Goal: Information Seeking & Learning: Learn about a topic

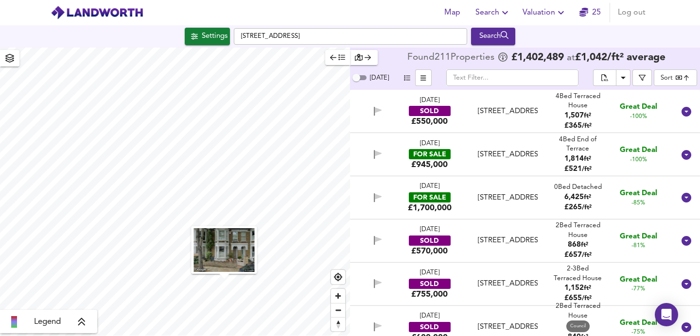
scroll to position [8250, 0]
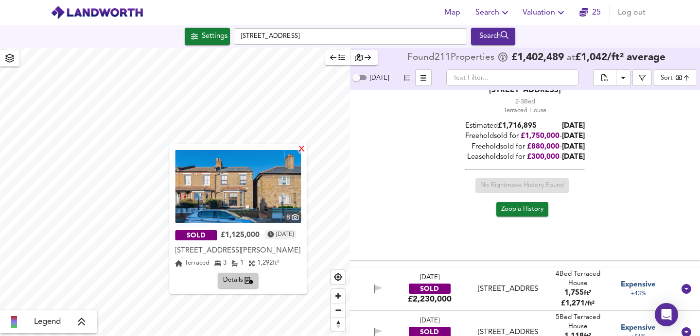
click at [306, 152] on div "X" at bounding box center [302, 149] width 8 height 9
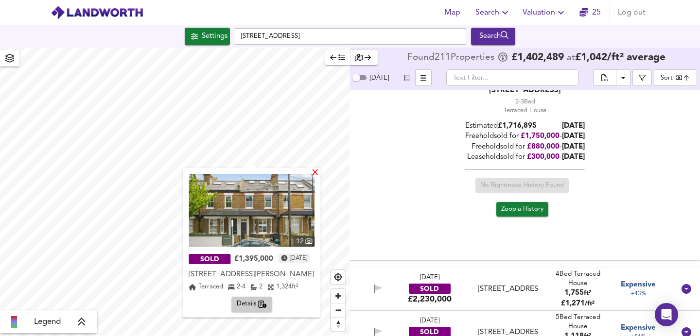
click at [320, 172] on div "X" at bounding box center [316, 173] width 8 height 9
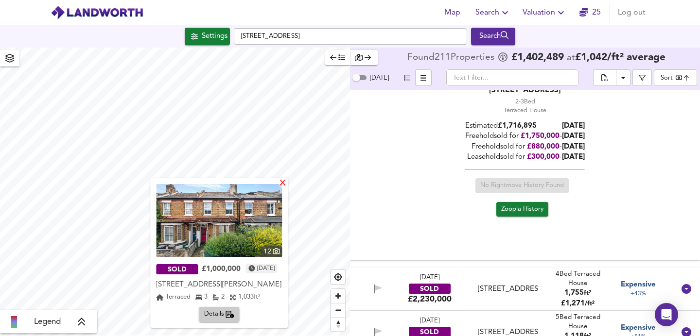
click at [287, 184] on div "X" at bounding box center [283, 183] width 8 height 9
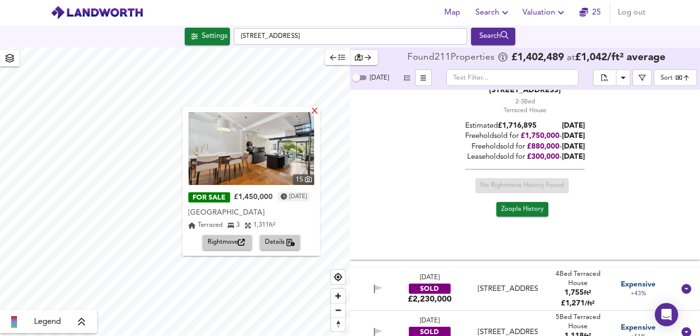
click at [319, 112] on div "X" at bounding box center [315, 111] width 8 height 9
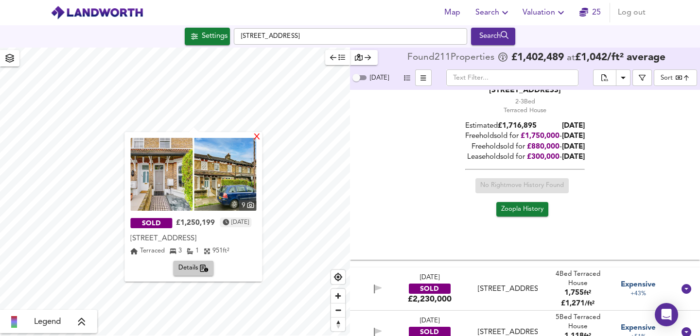
click at [262, 135] on div "X" at bounding box center [257, 137] width 8 height 9
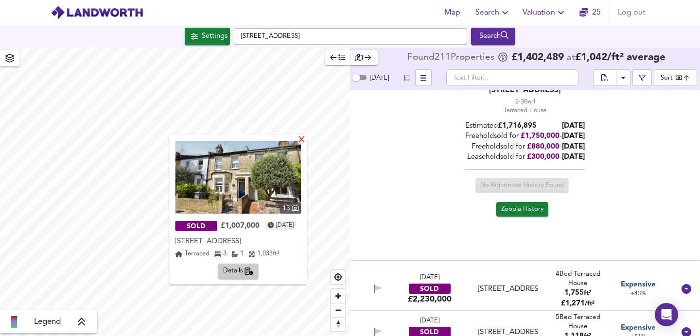
click at [306, 139] on div "X" at bounding box center [302, 140] width 8 height 9
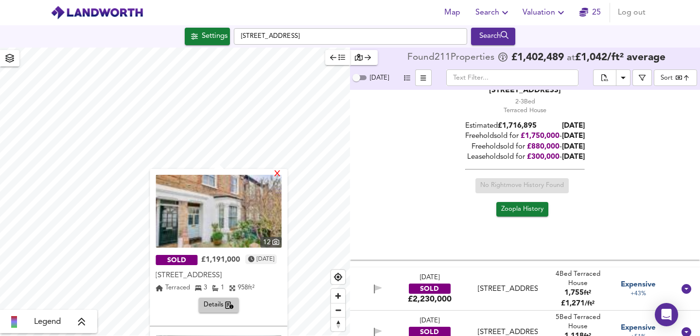
click at [282, 176] on div "X" at bounding box center [278, 174] width 8 height 9
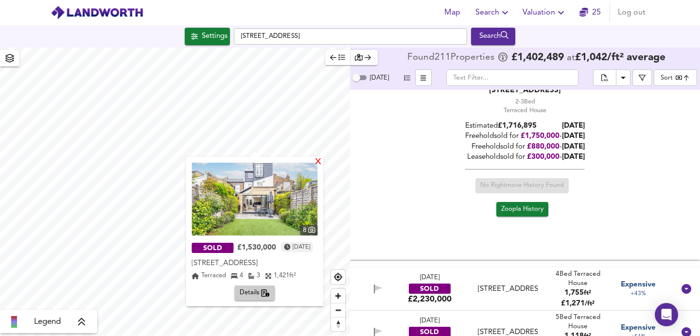
click at [323, 164] on div "X" at bounding box center [319, 162] width 8 height 9
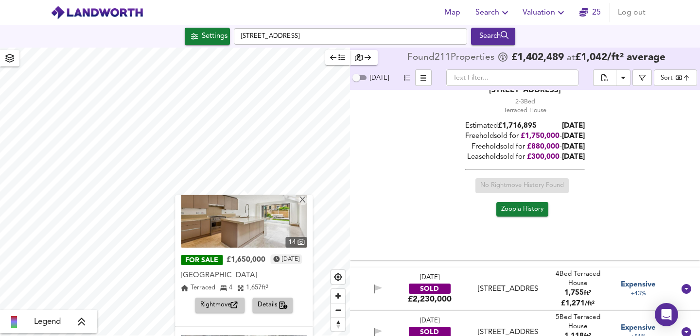
scroll to position [27, 0]
click at [241, 227] on img at bounding box center [244, 210] width 126 height 73
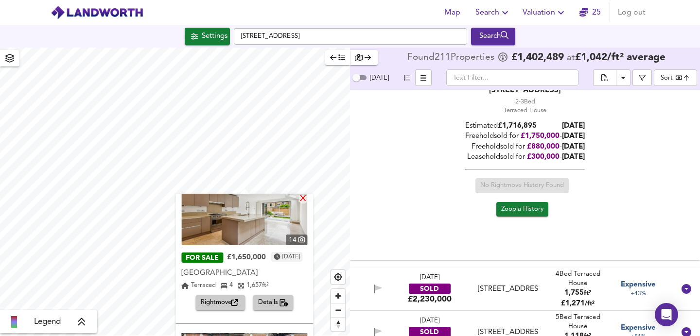
click at [308, 203] on div "X" at bounding box center [304, 199] width 8 height 9
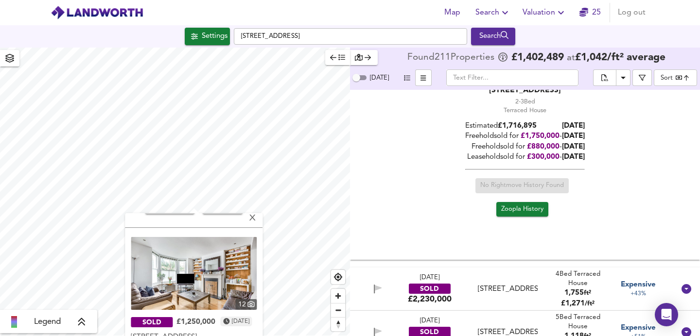
scroll to position [142, 0]
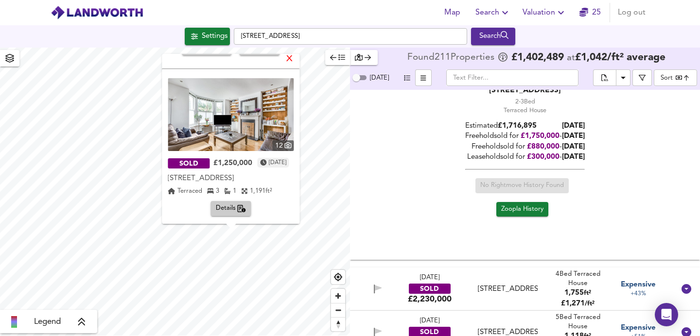
click at [294, 59] on div "X" at bounding box center [290, 59] width 8 height 9
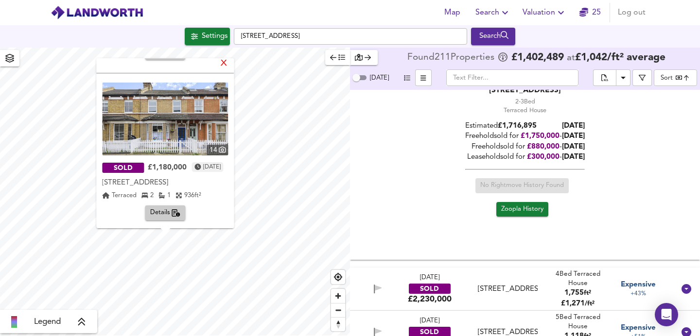
click at [229, 64] on div "X" at bounding box center [224, 63] width 8 height 9
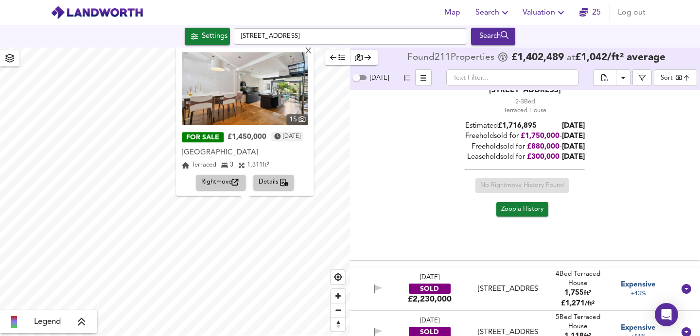
scroll to position [0, 0]
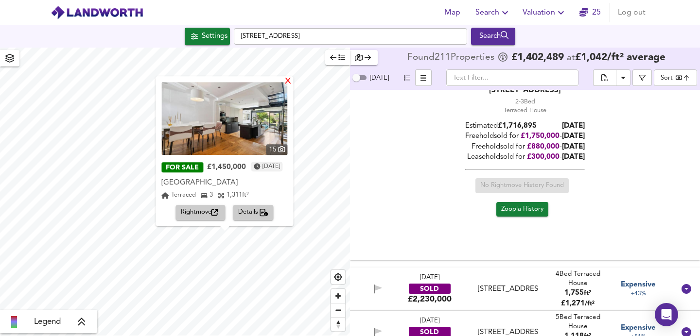
click at [293, 84] on div "X" at bounding box center [288, 81] width 8 height 9
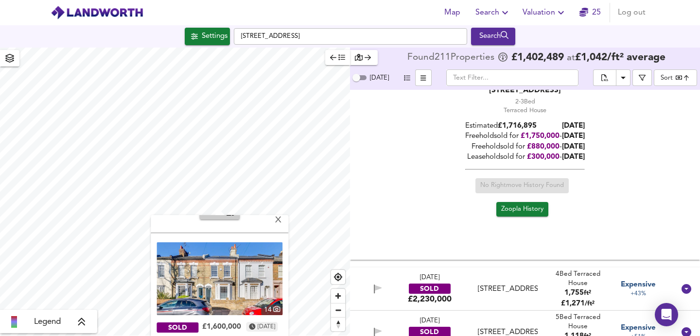
click at [241, 267] on img at bounding box center [220, 279] width 126 height 73
click at [283, 222] on div "X" at bounding box center [279, 220] width 8 height 9
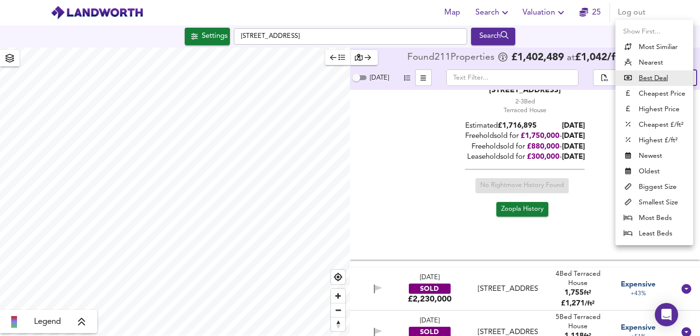
click at [682, 77] on body "Map Search Valuation 25 Log out Settings [GEOGRAPHIC_DATA] Search Legend Found …" at bounding box center [350, 168] width 700 height 336
click at [655, 106] on li "Highest Price" at bounding box center [655, 110] width 78 height 16
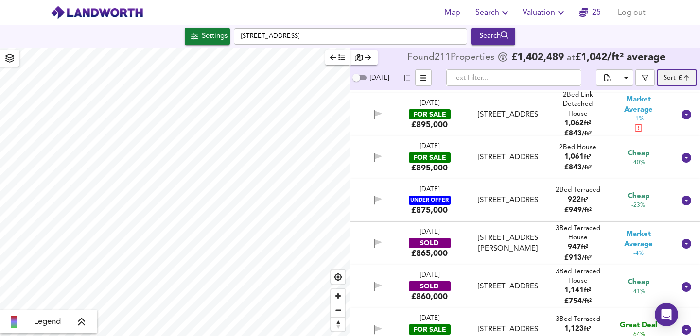
type input "expensive"
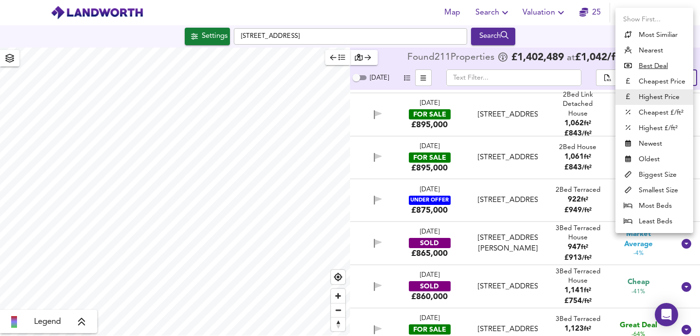
click at [666, 81] on body "Map Search Valuation [STREET_ADDRESS] Search Legend Found 211 Propert ies £ 1,4…" at bounding box center [350, 168] width 700 height 336
click at [645, 100] on li "Highest Price" at bounding box center [655, 97] width 78 height 16
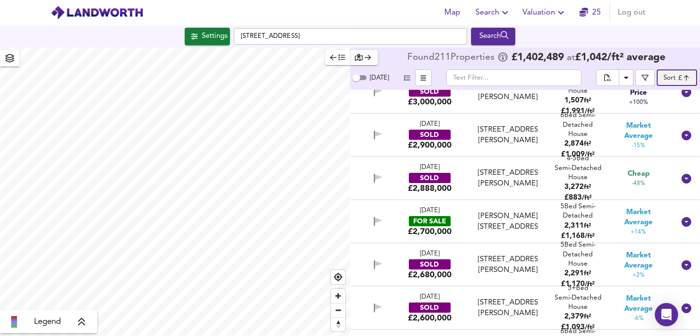
scroll to position [237, 0]
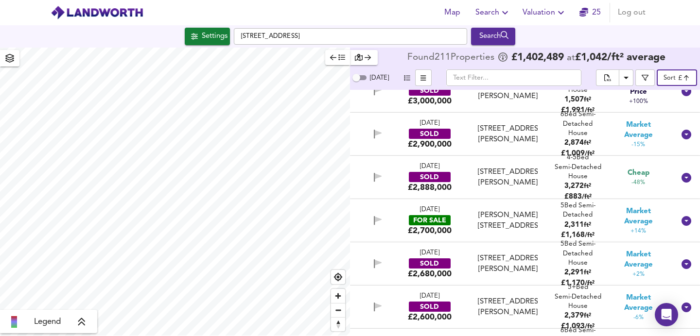
click at [425, 216] on div "FOR SALE" at bounding box center [430, 220] width 42 height 10
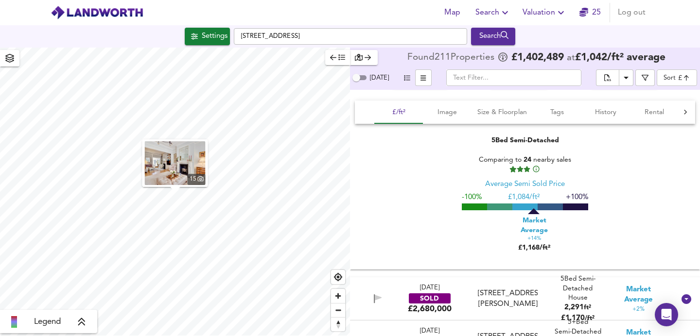
scroll to position [347, 0]
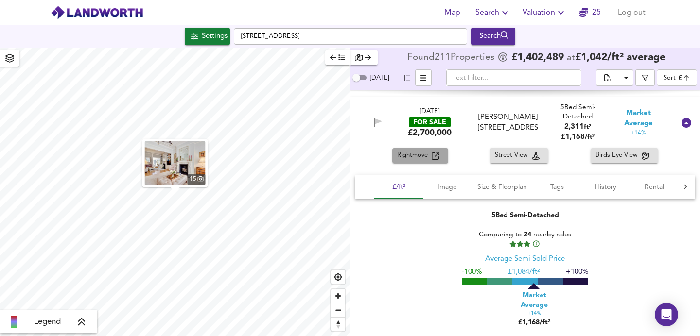
click at [439, 157] on div "Rightmove" at bounding box center [420, 155] width 46 height 11
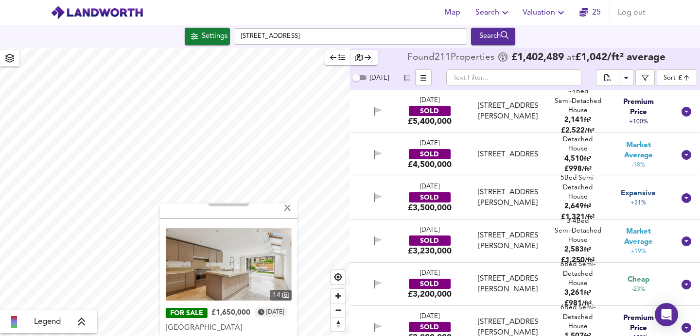
scroll to position [0, 0]
click at [287, 210] on div "X" at bounding box center [287, 209] width 8 height 9
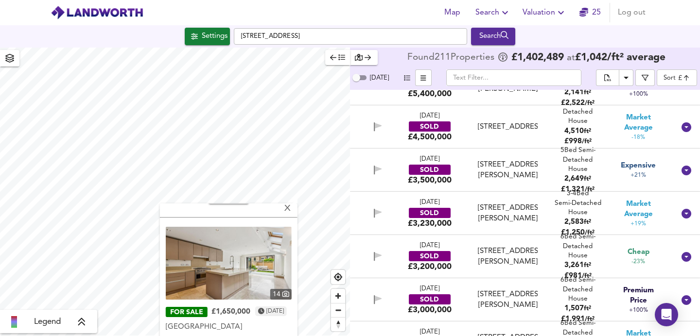
scroll to position [142, 0]
click at [225, 276] on img at bounding box center [229, 264] width 126 height 73
click at [285, 209] on div "X" at bounding box center [287, 209] width 8 height 9
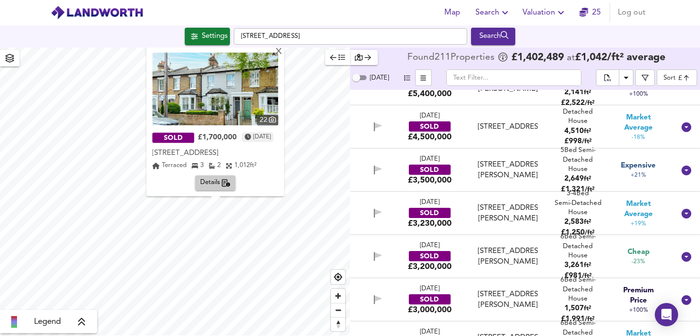
click at [231, 109] on img at bounding box center [215, 89] width 126 height 73
click at [283, 55] on div "X" at bounding box center [279, 52] width 8 height 9
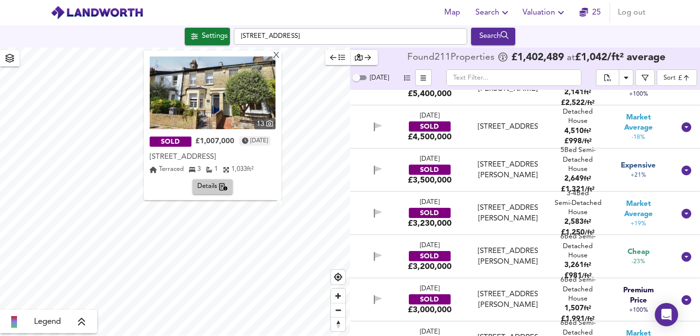
scroll to position [0, 0]
click at [216, 82] on img at bounding box center [213, 92] width 126 height 73
click at [276, 56] on div "X" at bounding box center [276, 56] width 8 height 9
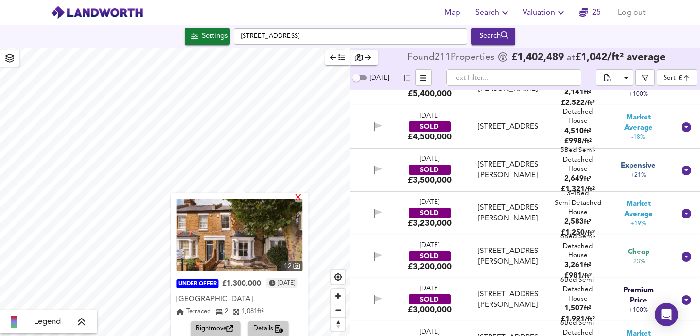
click at [303, 199] on div "X" at bounding box center [299, 198] width 8 height 9
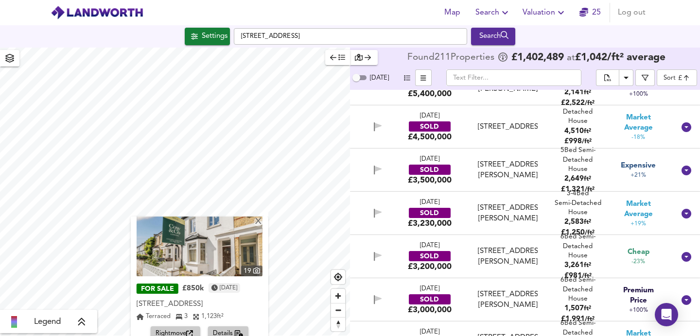
scroll to position [20, 0]
click at [208, 264] on img at bounding box center [200, 239] width 126 height 73
click at [258, 223] on div "X" at bounding box center [258, 222] width 8 height 9
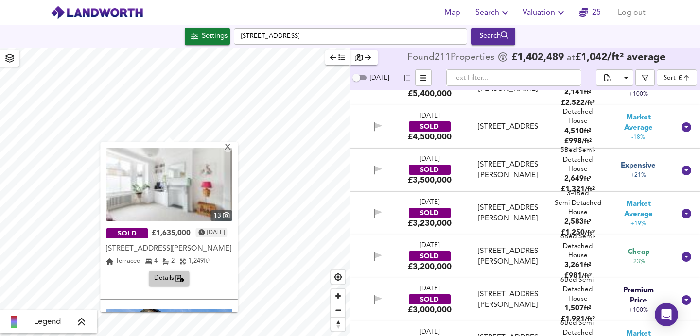
click at [189, 192] on img at bounding box center [169, 184] width 126 height 73
click at [232, 149] on div "X" at bounding box center [228, 147] width 8 height 9
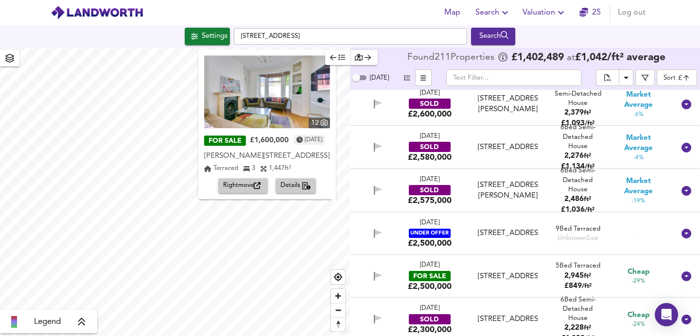
scroll to position [0, 0]
click at [281, 95] on img at bounding box center [267, 91] width 126 height 73
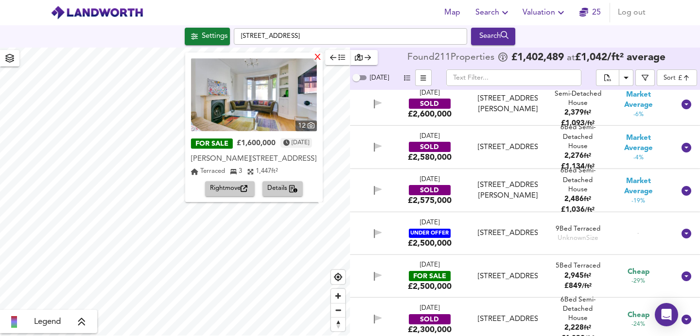
click at [318, 62] on div "X" at bounding box center [318, 57] width 8 height 9
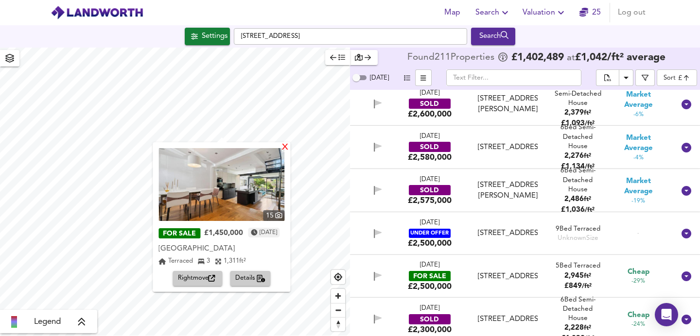
click at [290, 147] on div "X" at bounding box center [286, 147] width 8 height 9
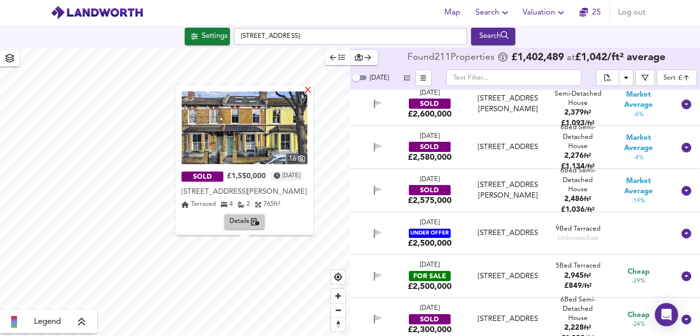
click at [313, 94] on div "X" at bounding box center [308, 91] width 8 height 9
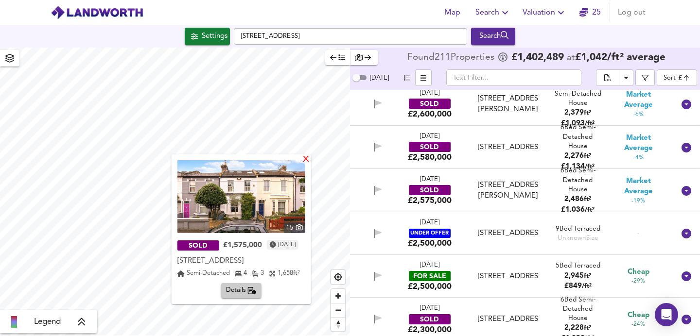
click at [310, 160] on div "X" at bounding box center [305, 160] width 8 height 9
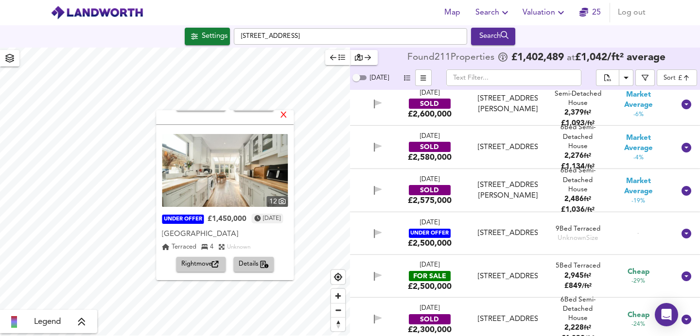
scroll to position [142, 0]
click at [288, 115] on div "X" at bounding box center [284, 115] width 8 height 9
